Goal: Task Accomplishment & Management: Use online tool/utility

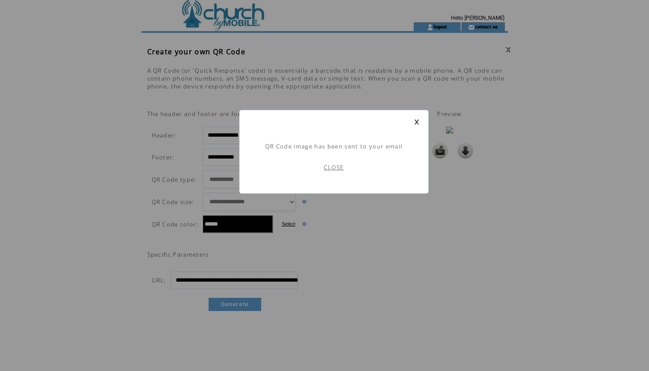
scroll to position [0, 0]
click at [335, 167] on link "CLOSE" at bounding box center [334, 167] width 20 height 8
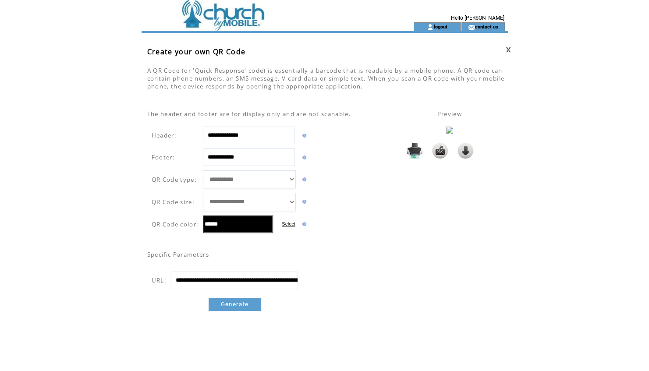
click at [237, 14] on td at bounding box center [261, 11] width 240 height 22
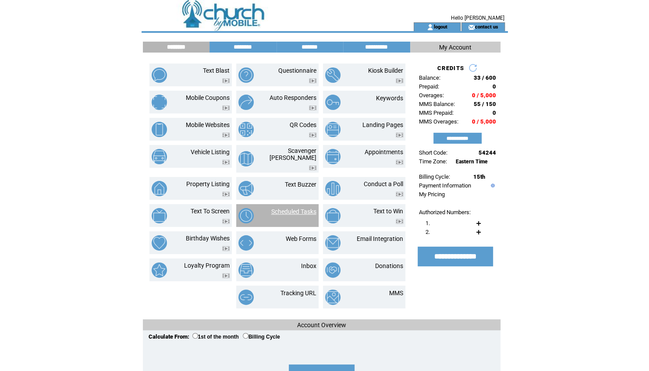
click at [304, 208] on link "Scheduled Tasks" at bounding box center [293, 211] width 45 height 7
